Goal: Navigation & Orientation: Find specific page/section

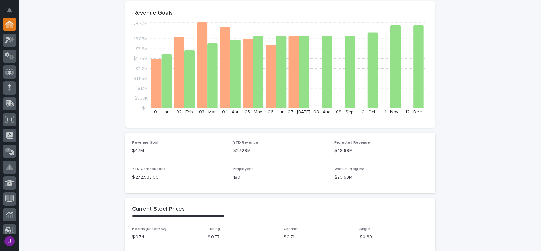
scroll to position [285, 0]
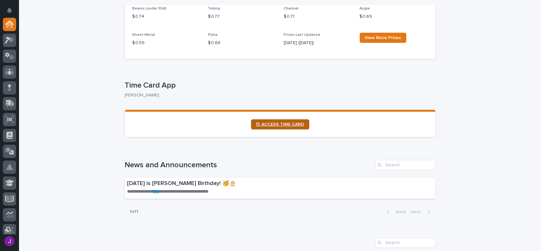
click at [266, 119] on link "⏲ ACCESS TIME CARD" at bounding box center [280, 124] width 58 height 10
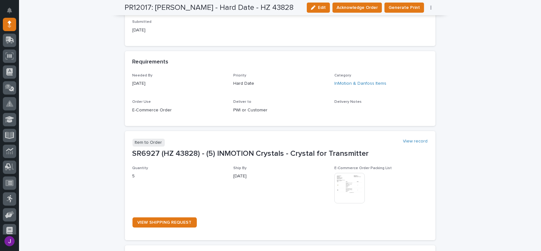
scroll to position [253, 0]
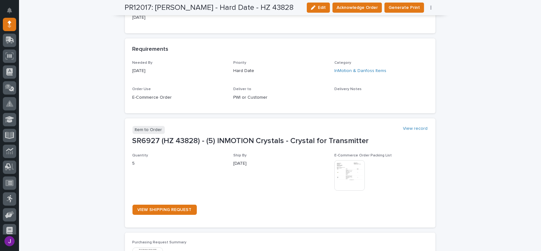
click at [347, 188] on img at bounding box center [349, 175] width 30 height 30
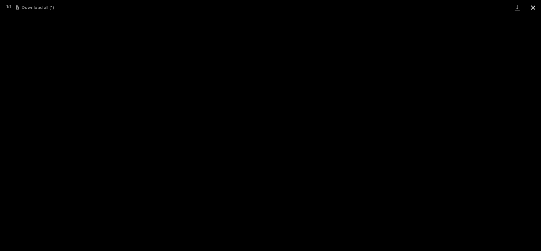
click at [532, 10] on button "Close gallery" at bounding box center [533, 7] width 16 height 15
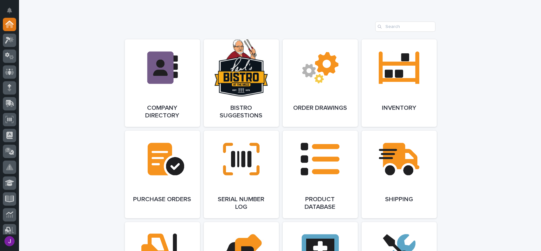
scroll to position [507, 0]
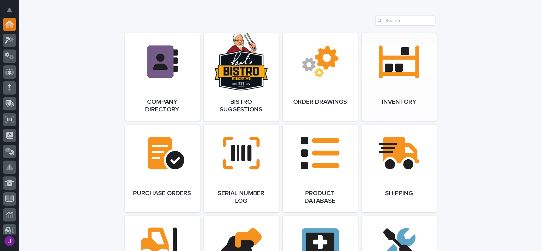
click at [381, 86] on link "Open Link" at bounding box center [398, 76] width 75 height 87
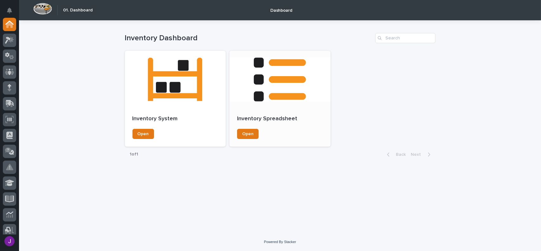
click at [296, 97] on div at bounding box center [279, 79] width 101 height 57
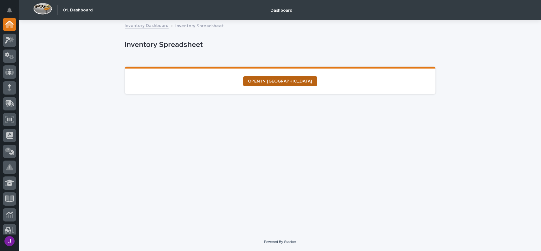
click at [296, 83] on span "OPEN IN NEW TAB" at bounding box center [280, 81] width 64 height 4
click at [269, 79] on span "OPEN IN [GEOGRAPHIC_DATA]" at bounding box center [280, 81] width 64 height 4
click at [10, 29] on div at bounding box center [9, 24] width 13 height 13
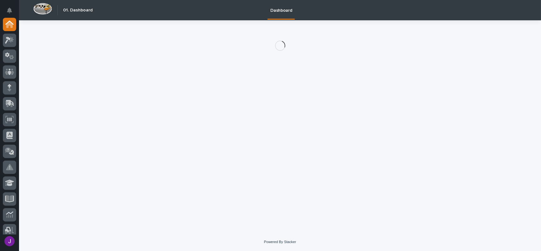
click at [13, 12] on button "Notifications" at bounding box center [9, 10] width 13 height 13
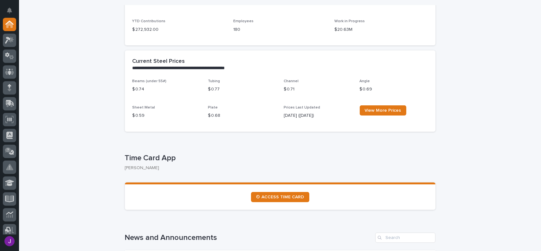
scroll to position [222, 0]
